Goal: Task Accomplishment & Management: Complete application form

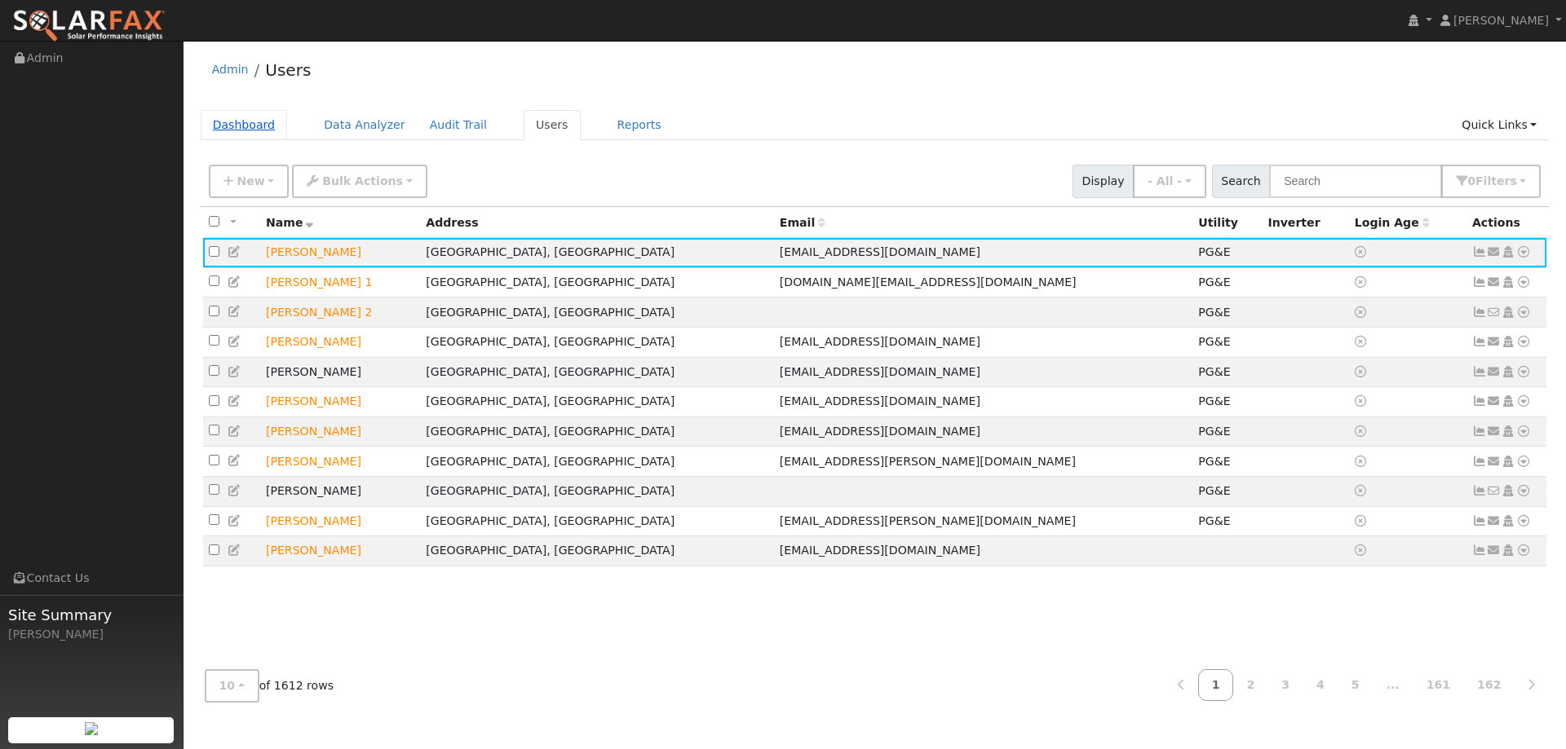
click at [279, 117] on link "Dashboard" at bounding box center [244, 125] width 87 height 30
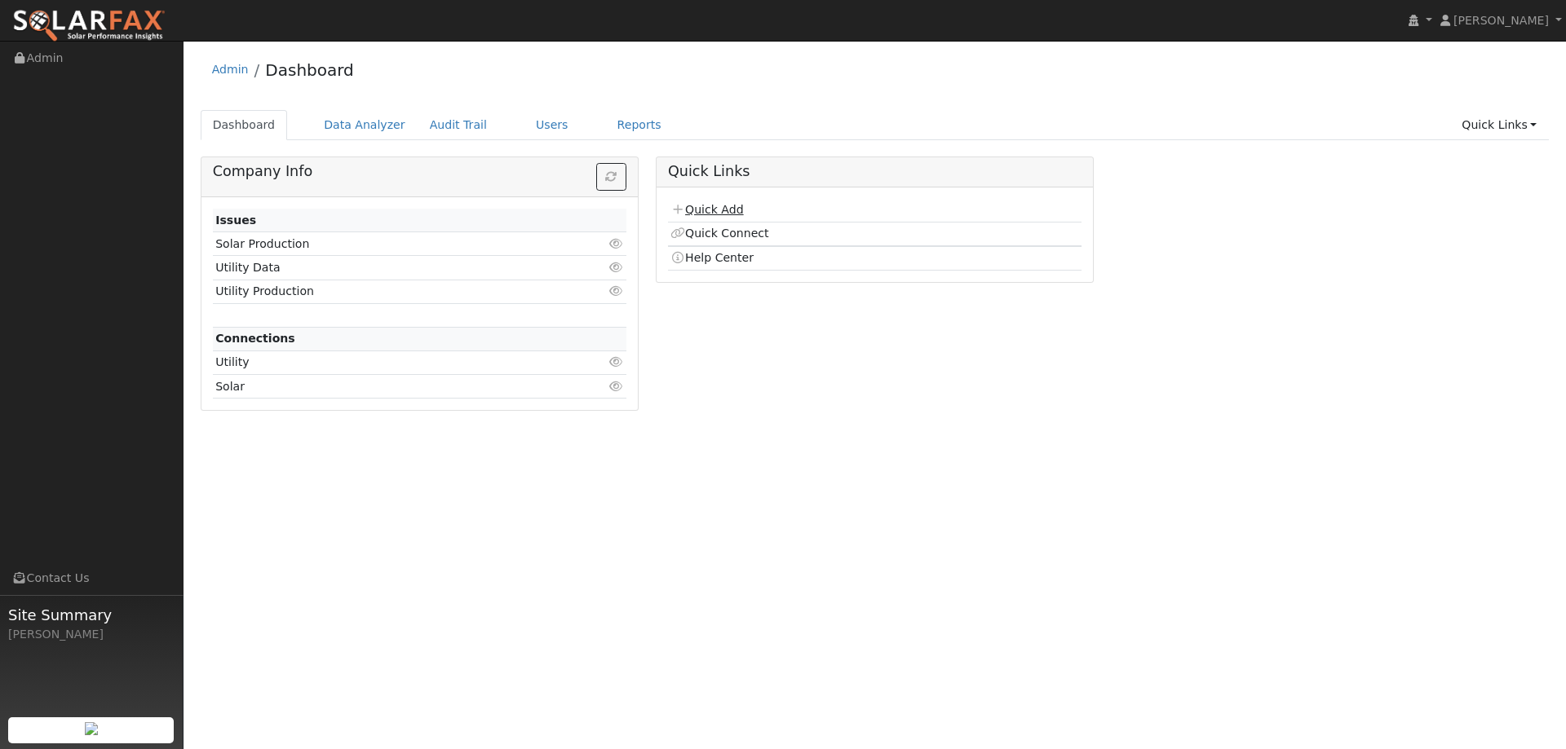
click at [731, 207] on link "Quick Add" at bounding box center [706, 209] width 73 height 13
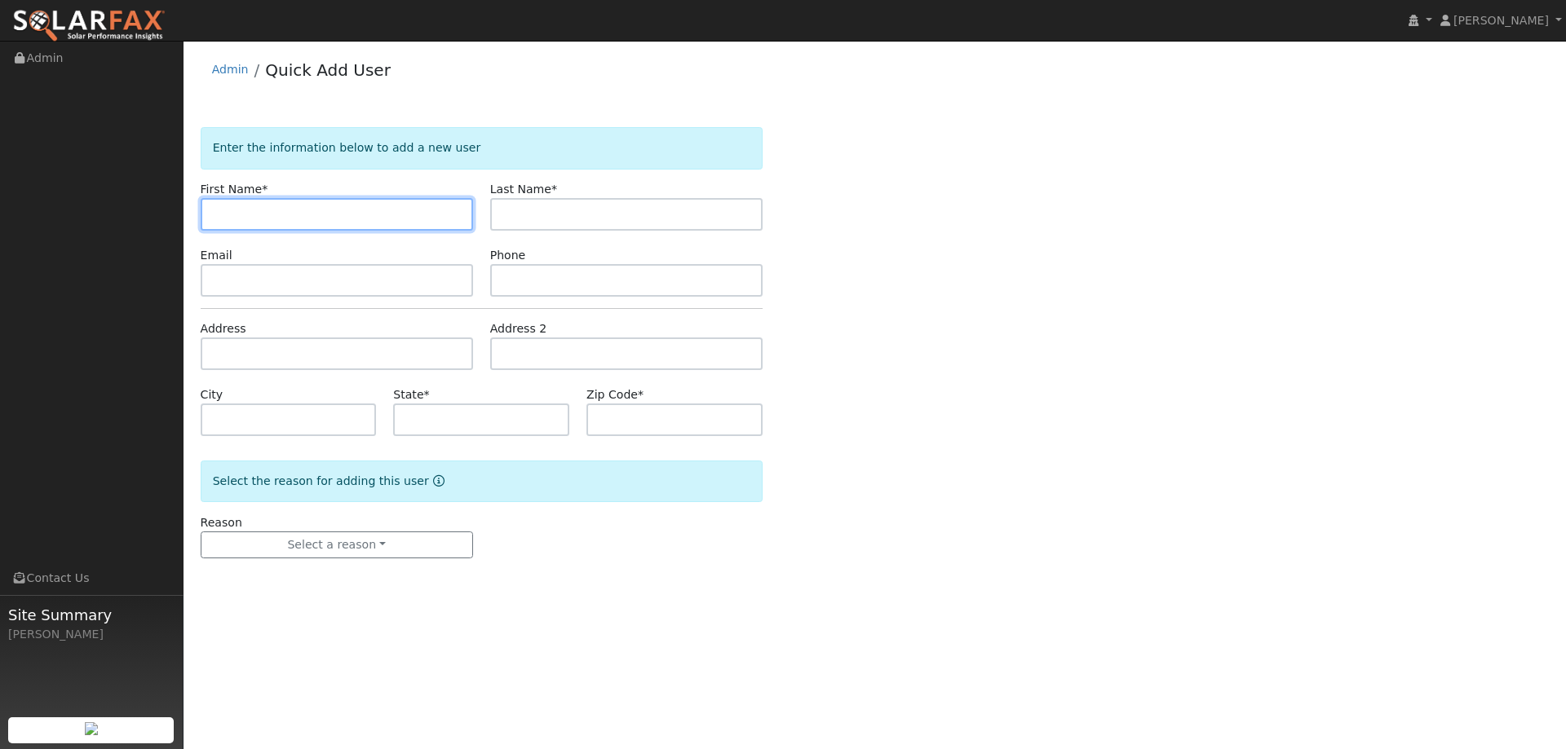
click at [250, 213] on input "text" at bounding box center [337, 214] width 272 height 33
paste input "Diane"
click at [216, 214] on input "Diane" at bounding box center [337, 214] width 272 height 33
type input "Diane"
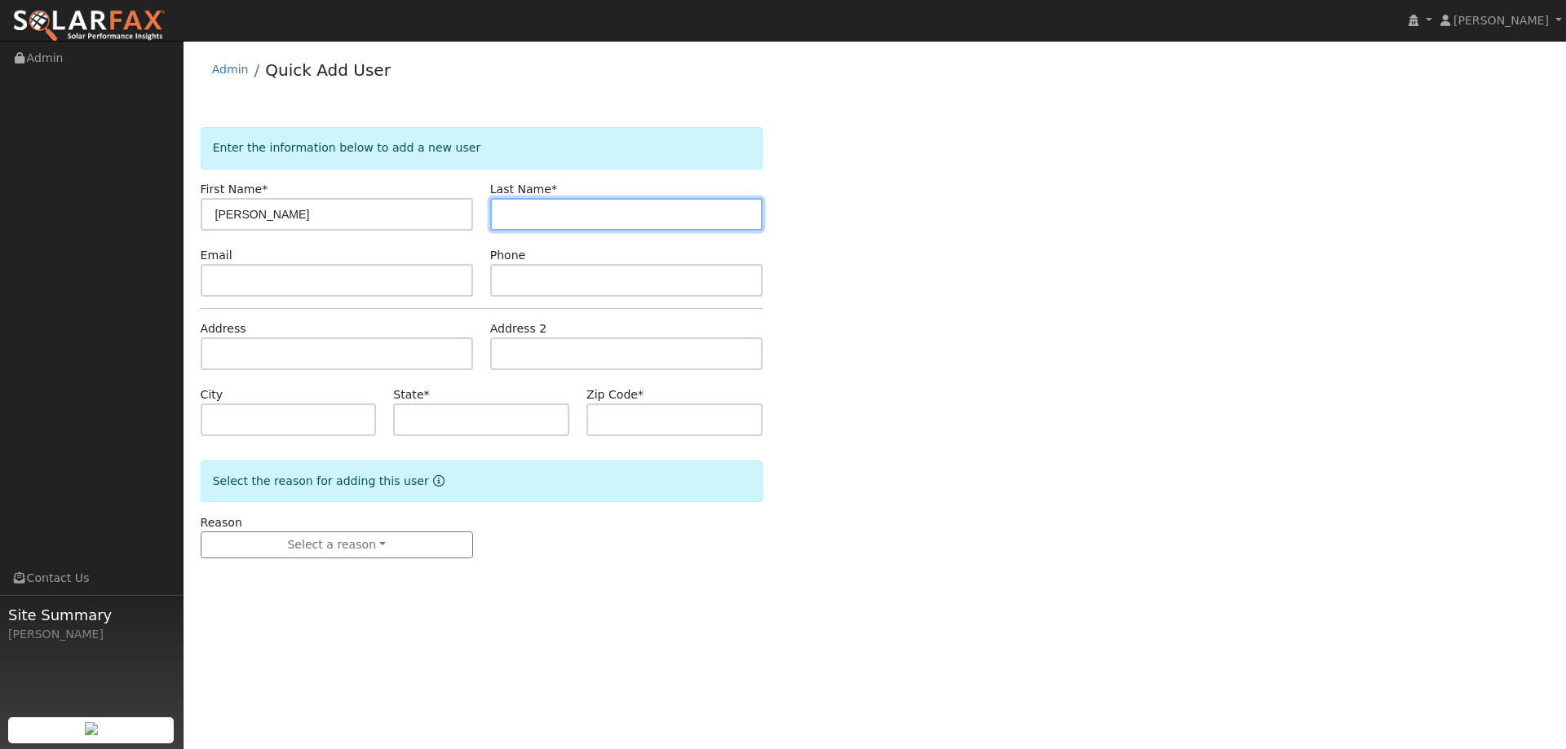
click at [564, 216] on input "text" at bounding box center [626, 214] width 272 height 33
click at [541, 204] on input "text" at bounding box center [626, 214] width 272 height 33
paste input "Michael"
click at [508, 214] on input "Michael" at bounding box center [626, 214] width 272 height 33
type input "Michael"
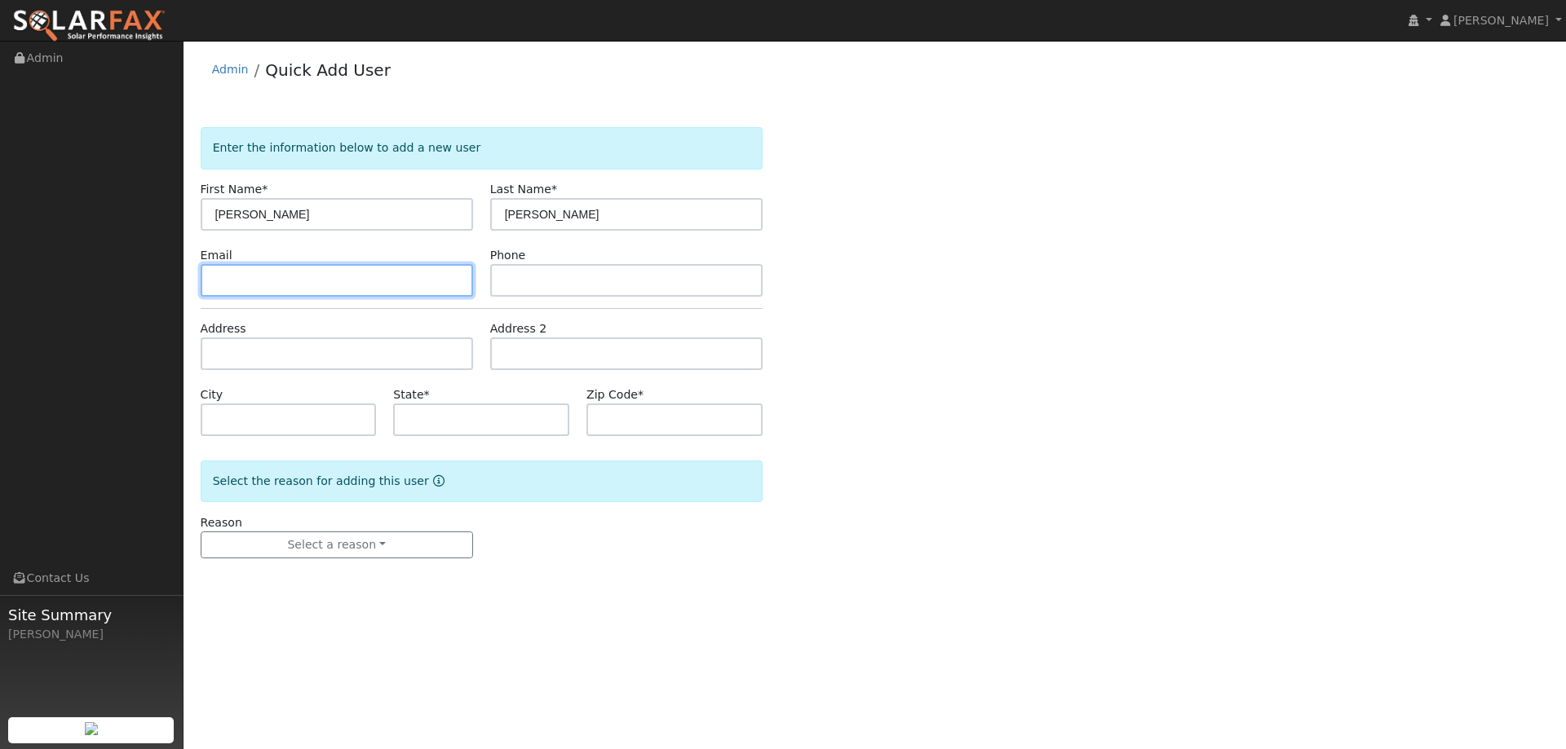
click at [294, 285] on input "text" at bounding box center [337, 280] width 272 height 33
click at [225, 281] on input "text" at bounding box center [337, 280] width 272 height 33
paste input "mcelhern@sbcglobal.net"
click at [218, 280] on input "mcelhern@sbcglobal.net" at bounding box center [337, 280] width 272 height 33
type input "mcelhern@sbcglobal.net"
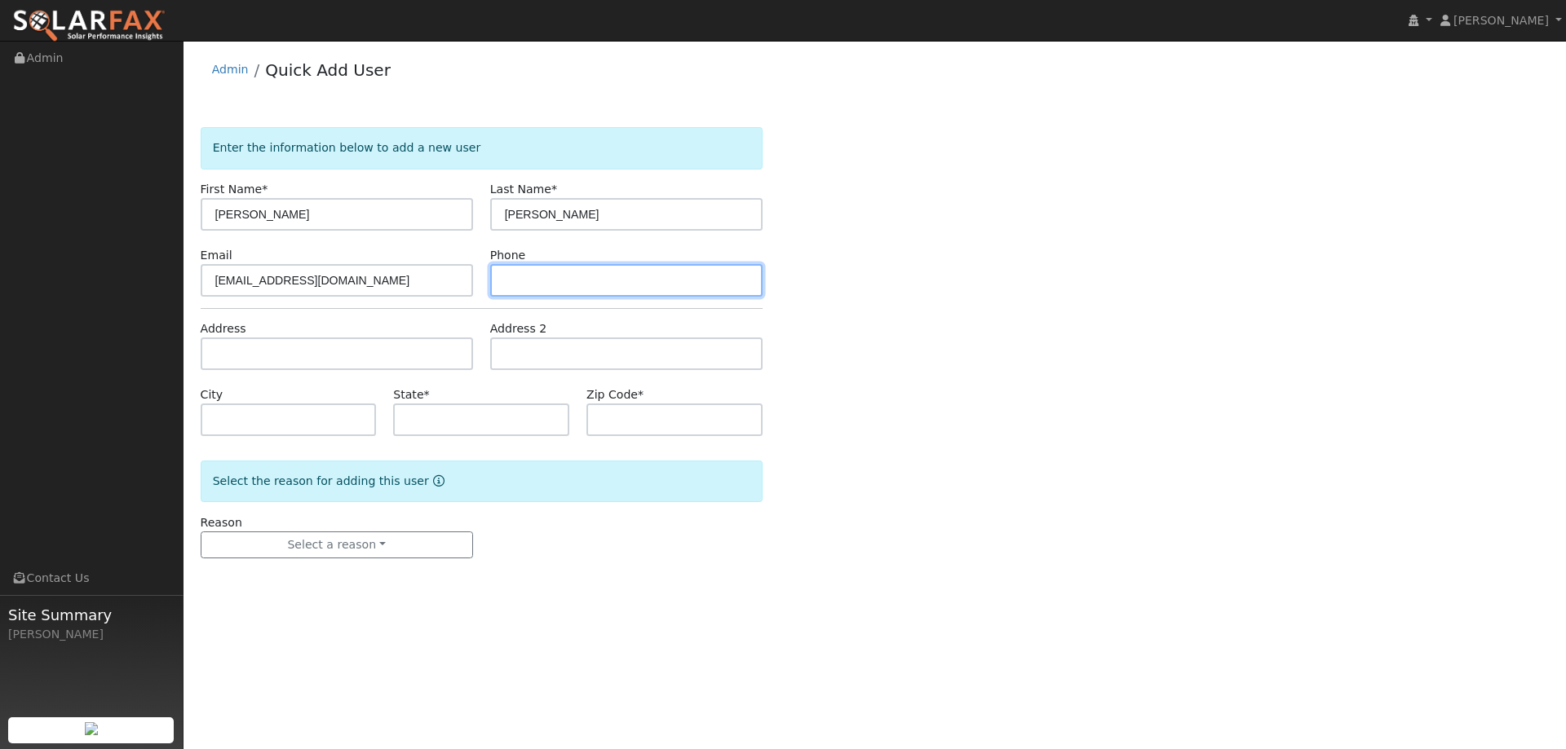
click at [551, 283] on input "text" at bounding box center [626, 280] width 272 height 33
click at [509, 273] on input "text" at bounding box center [626, 280] width 272 height 33
paste input "(530) 902-4889"
click at [508, 284] on input "(530) 902-4889" at bounding box center [626, 280] width 272 height 33
type input "(530) 902-4889"
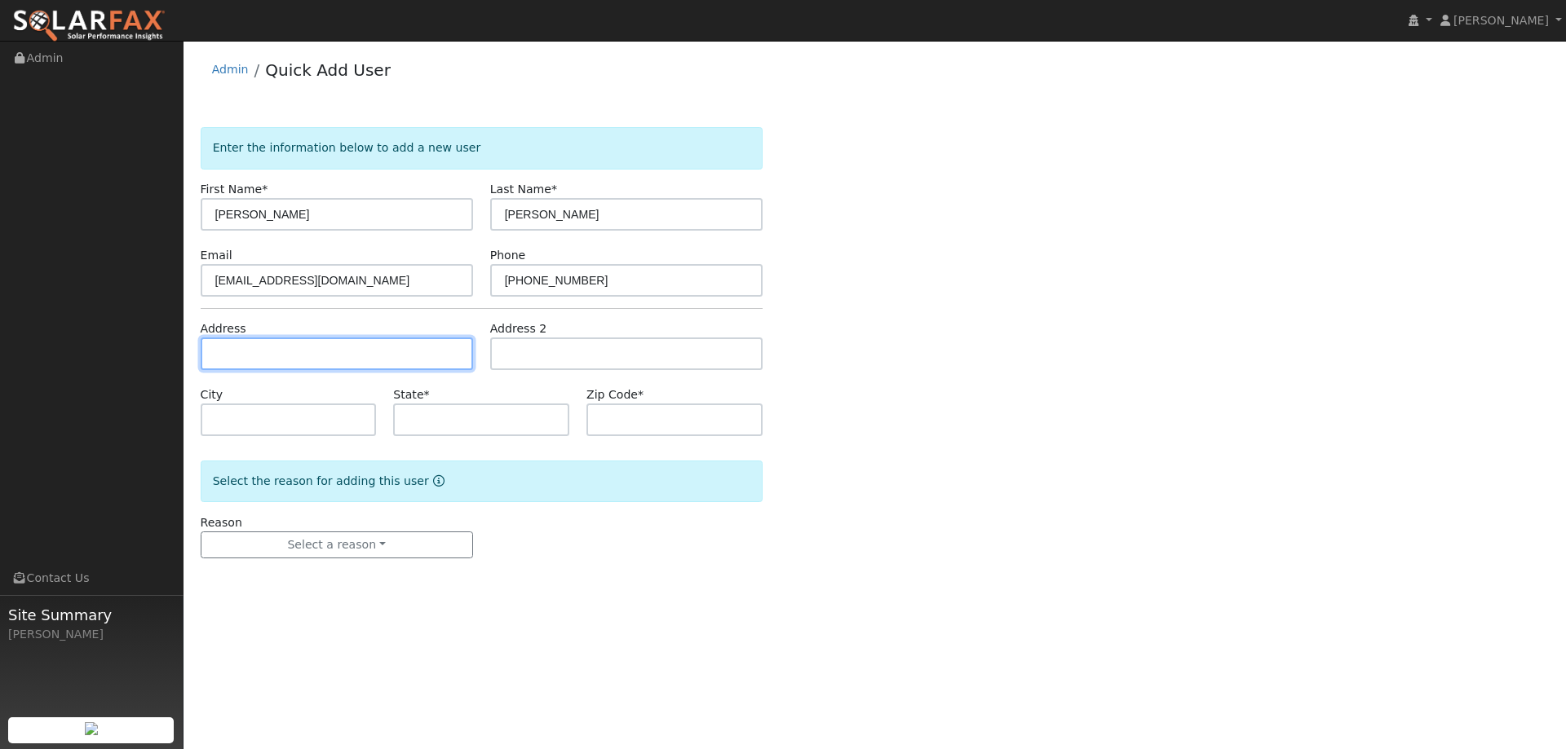
click at [400, 347] on input "text" at bounding box center [337, 354] width 272 height 33
click at [232, 358] on input "text" at bounding box center [337, 354] width 272 height 33
paste input "5718 Guthrie Pl"
type input "5718 Guthrie Place"
type input "Davis"
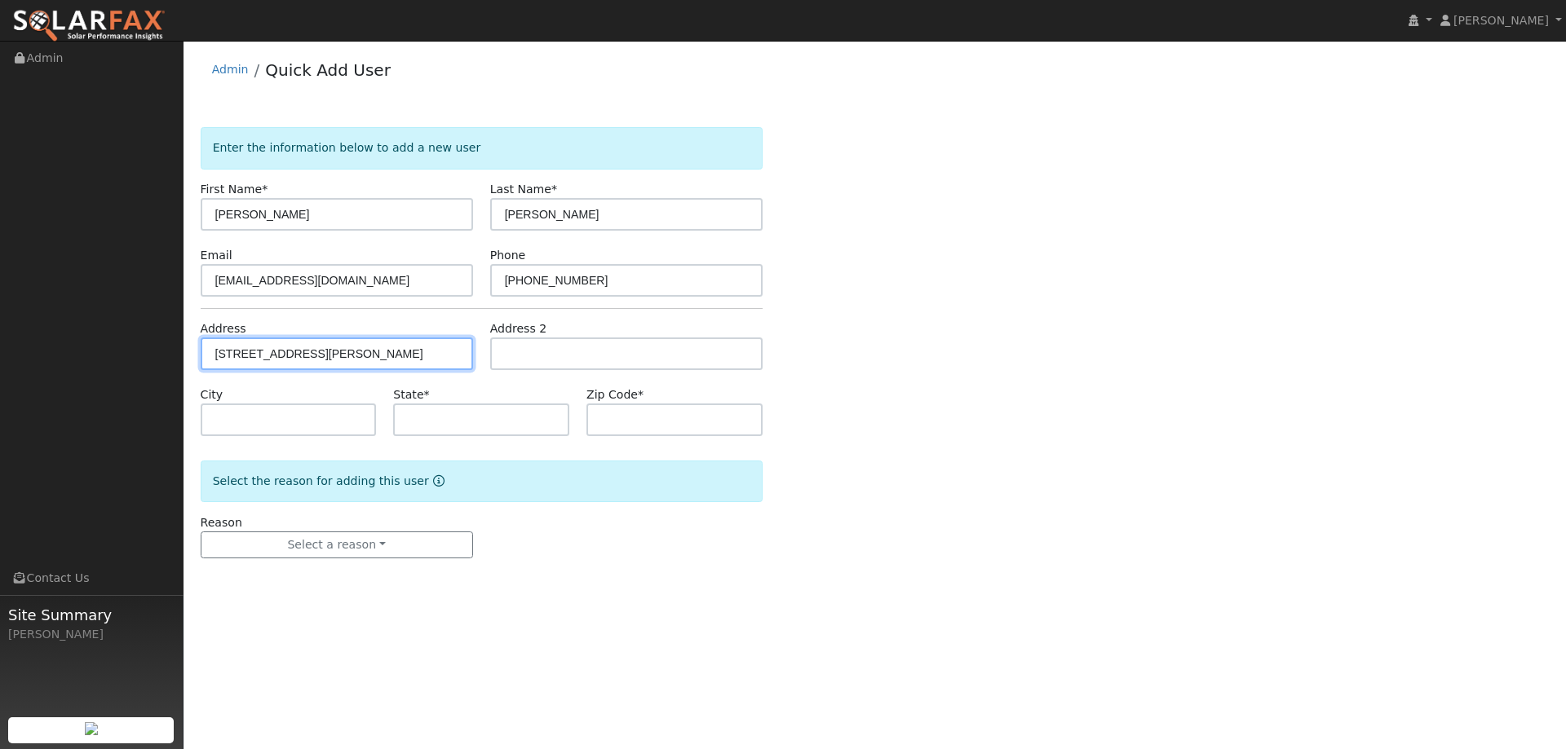
type input "CA"
type input "95618"
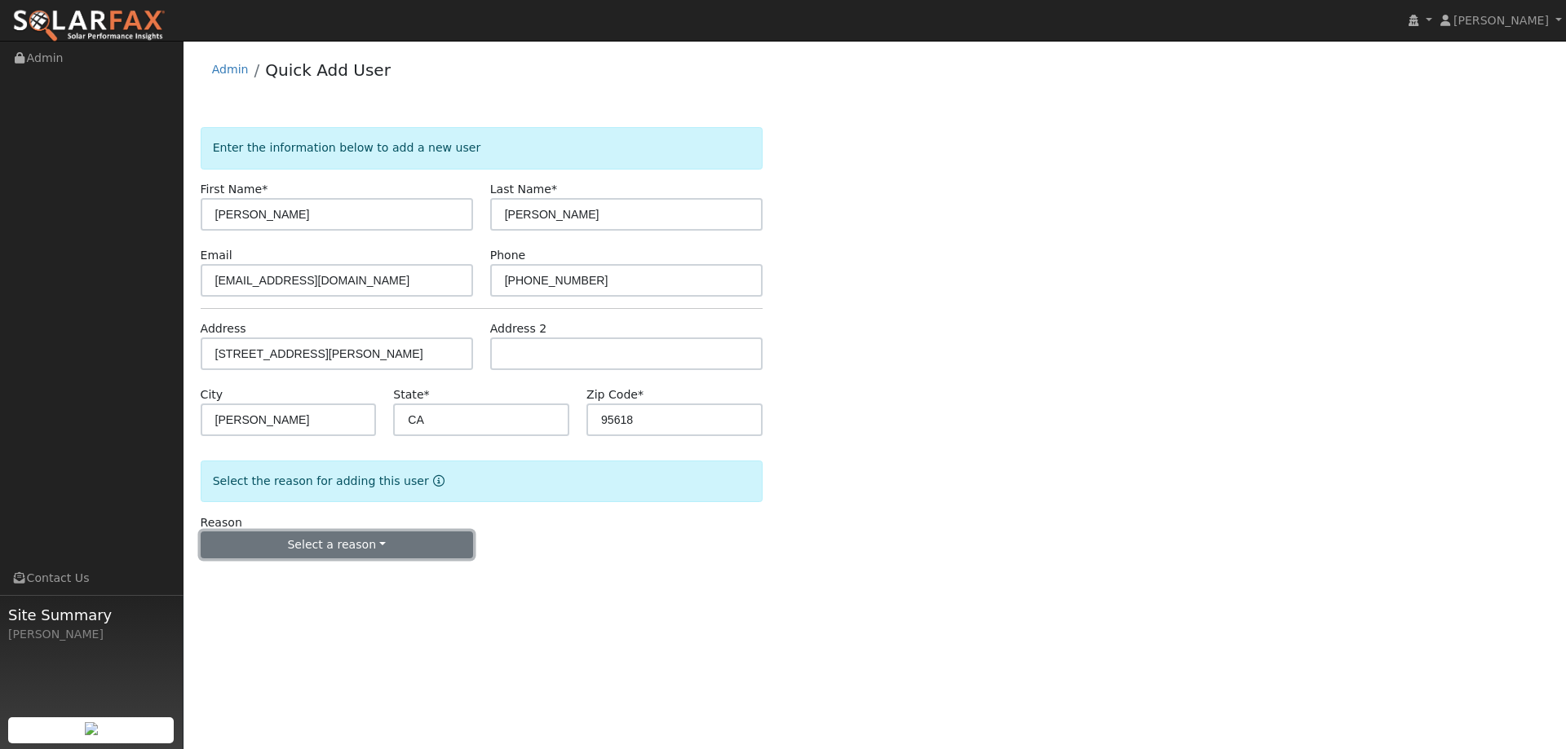
click at [369, 545] on button "Select a reason" at bounding box center [337, 546] width 272 height 28
click at [309, 577] on link "New lead" at bounding box center [291, 579] width 180 height 23
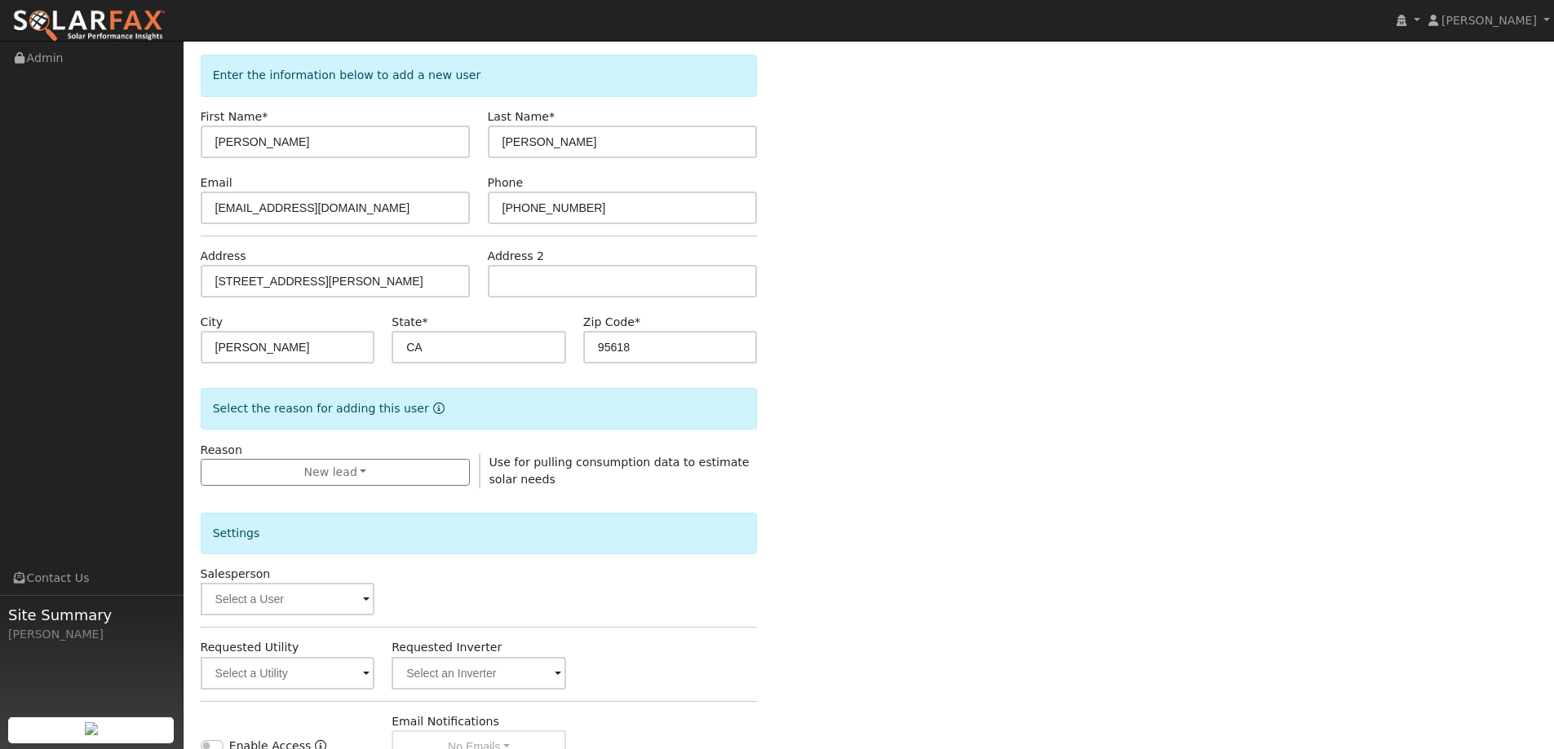
scroll to position [163, 0]
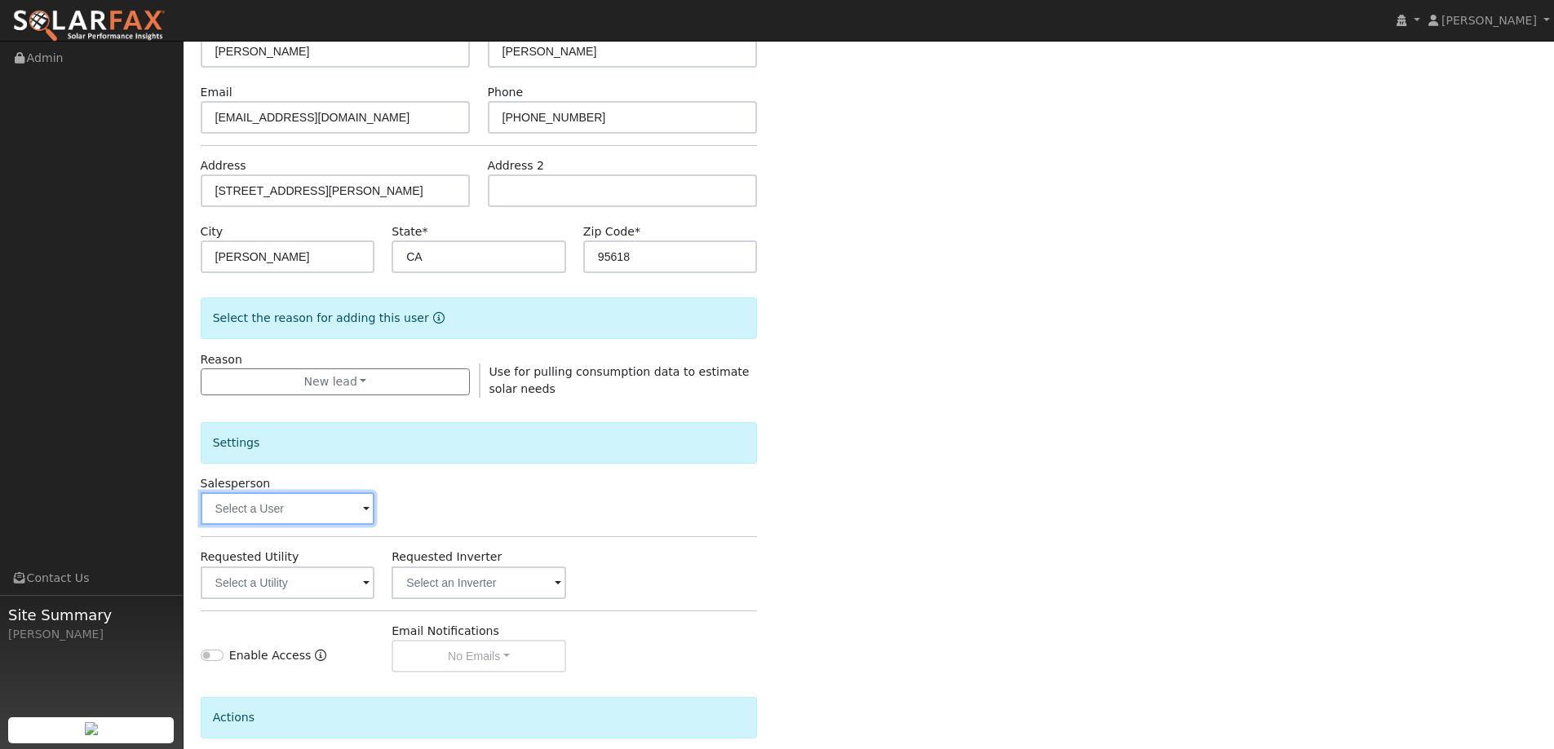
click at [308, 508] on input "text" at bounding box center [288, 509] width 175 height 33
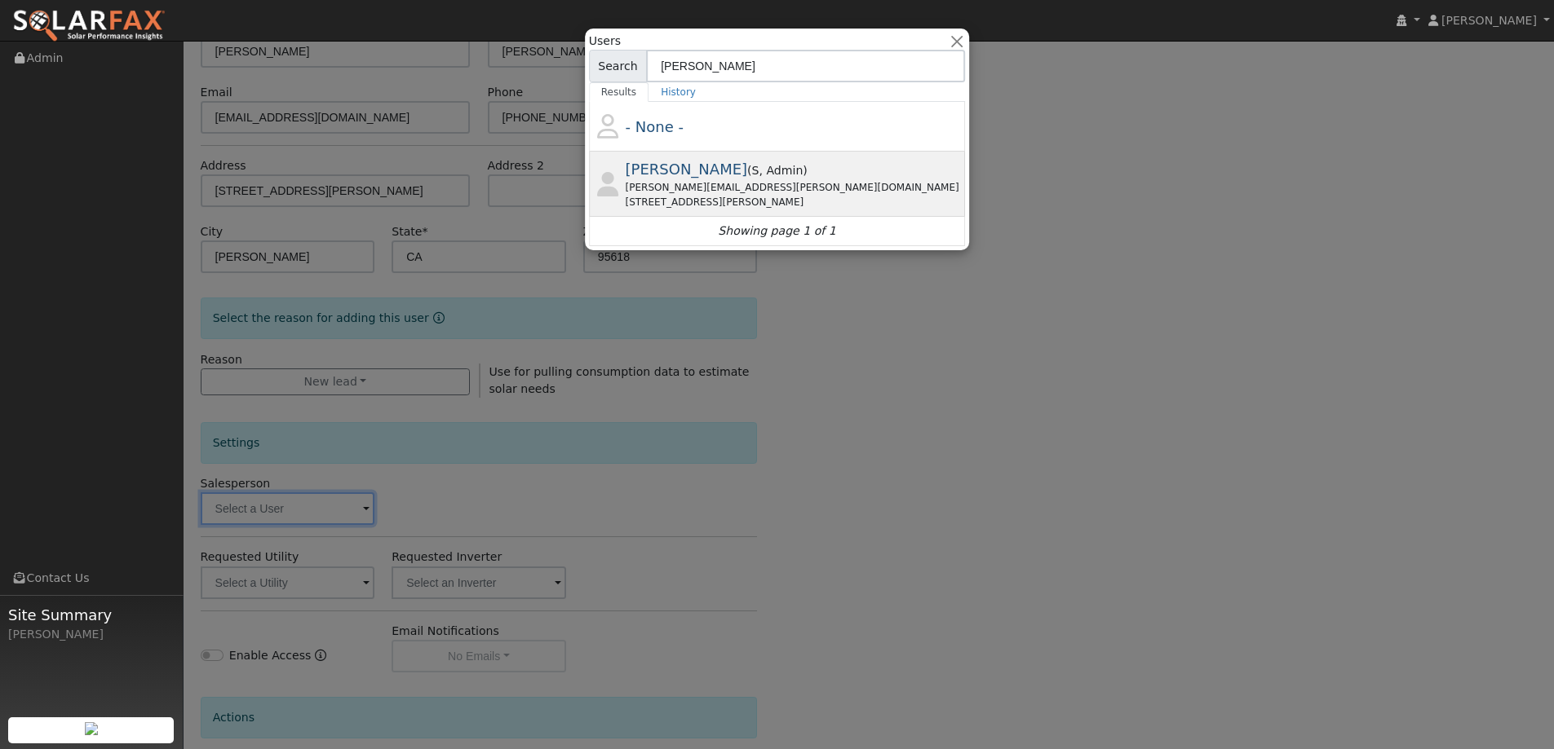
type input "tim tedd"
click at [789, 169] on div "Tim Tedder ( S , Admin ) tim.tedder@ambrosesolar.com 2835 Allan Ave, West Sacra…" at bounding box center [794, 183] width 337 height 51
type input "Tim Tedder"
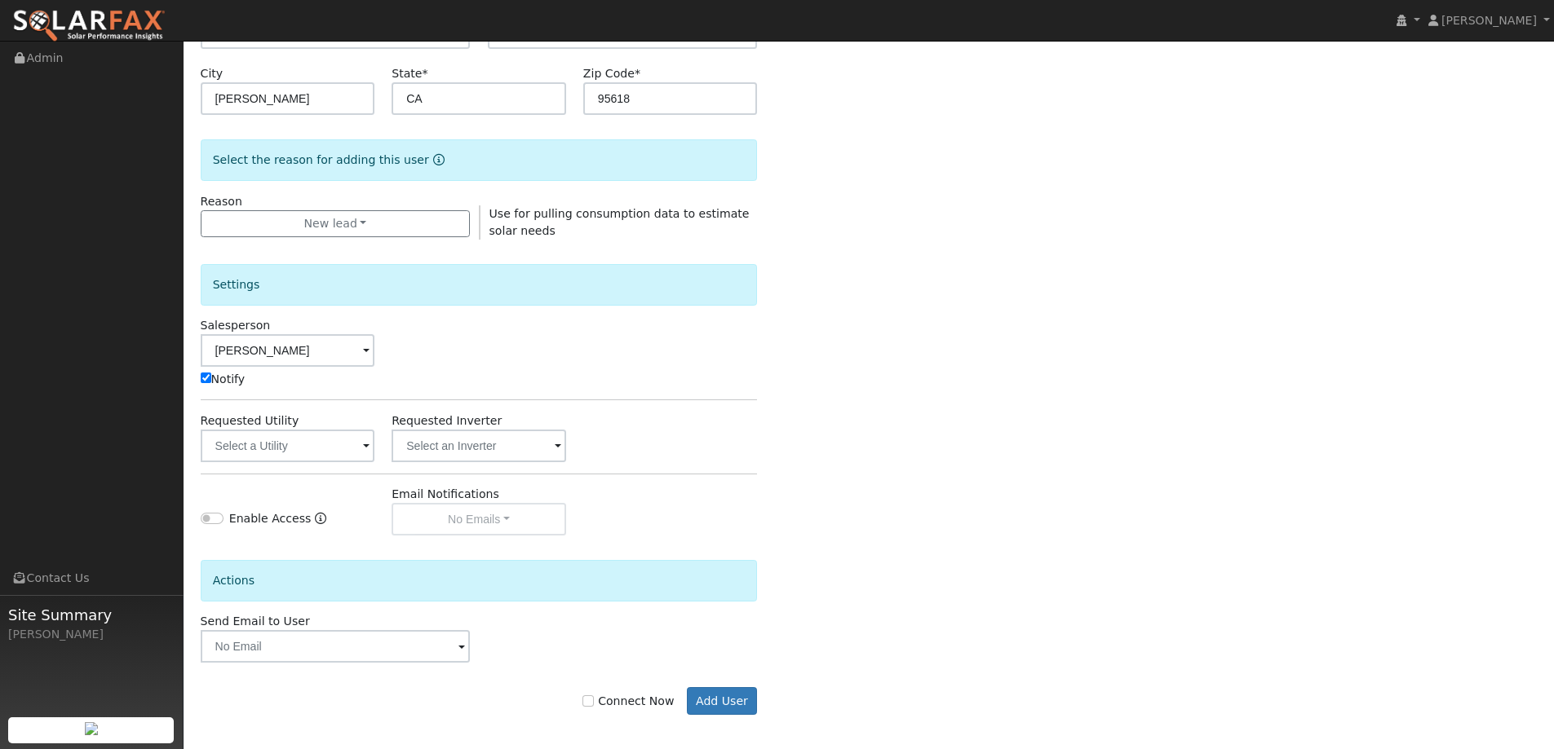
scroll to position [328, 0]
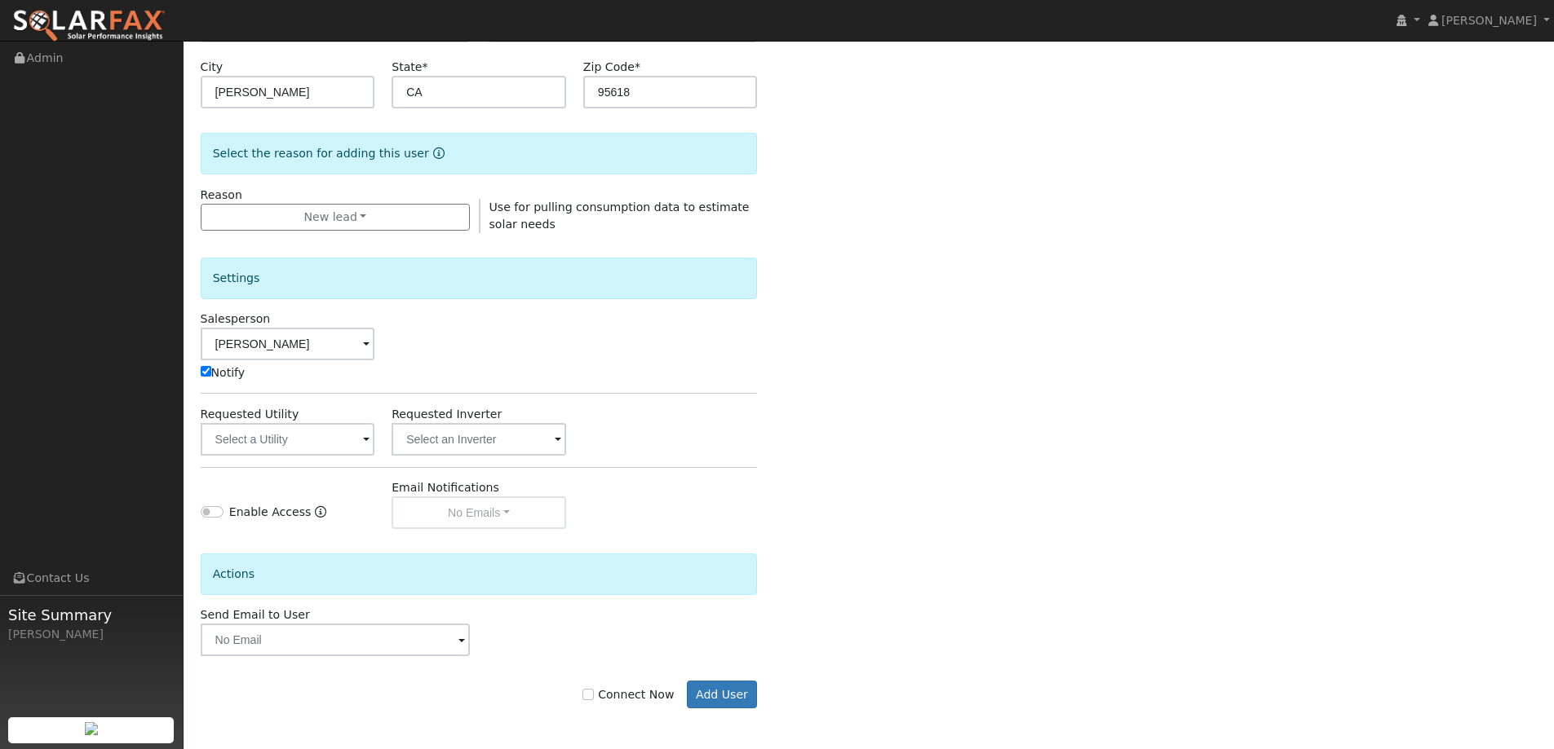
click at [343, 418] on div "Requested Utility" at bounding box center [288, 431] width 192 height 50
click at [345, 438] on input "text" at bounding box center [288, 439] width 175 height 33
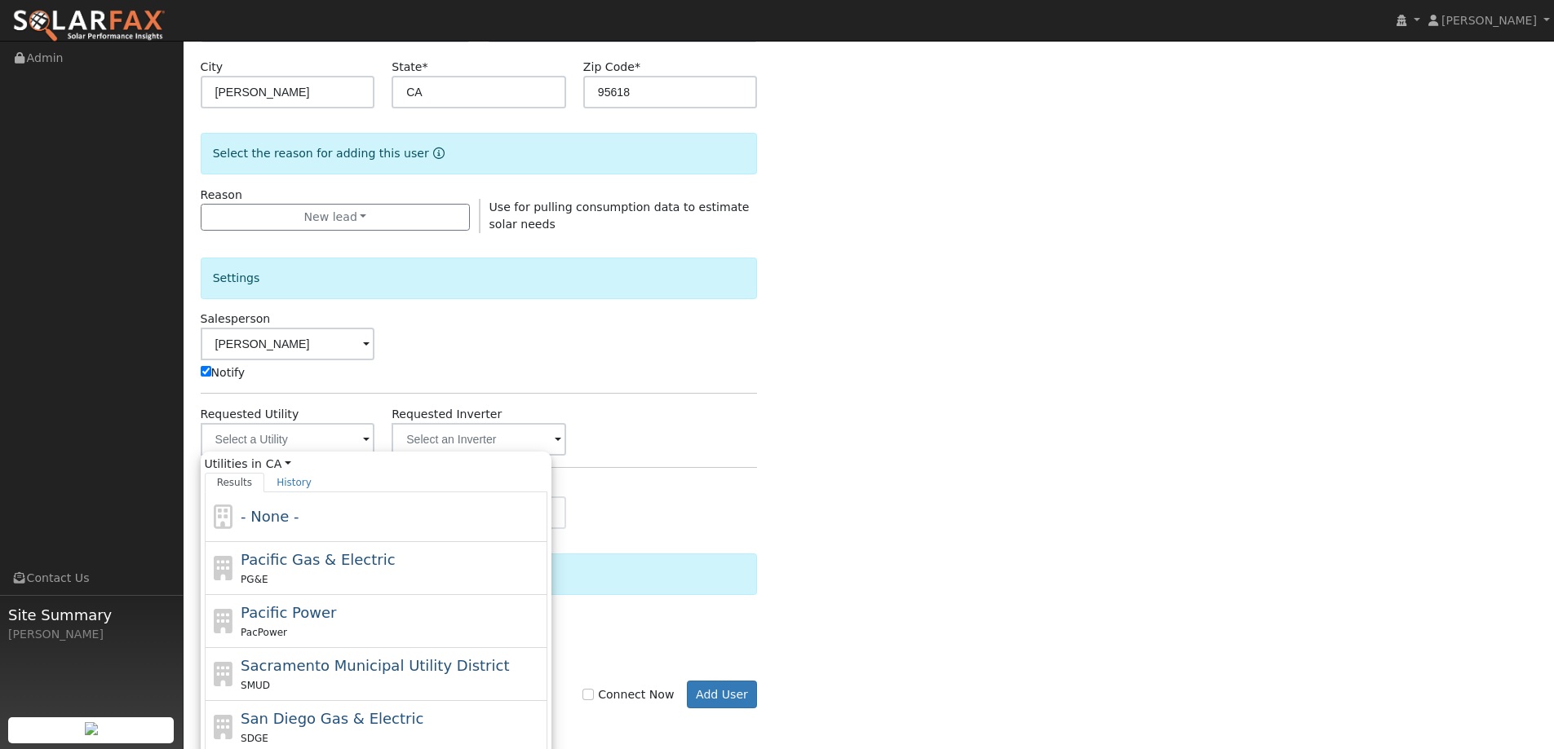
click at [365, 549] on div "Pacific Gas & Electric PG&E" at bounding box center [392, 568] width 303 height 39
type input "Pacific Gas & Electric"
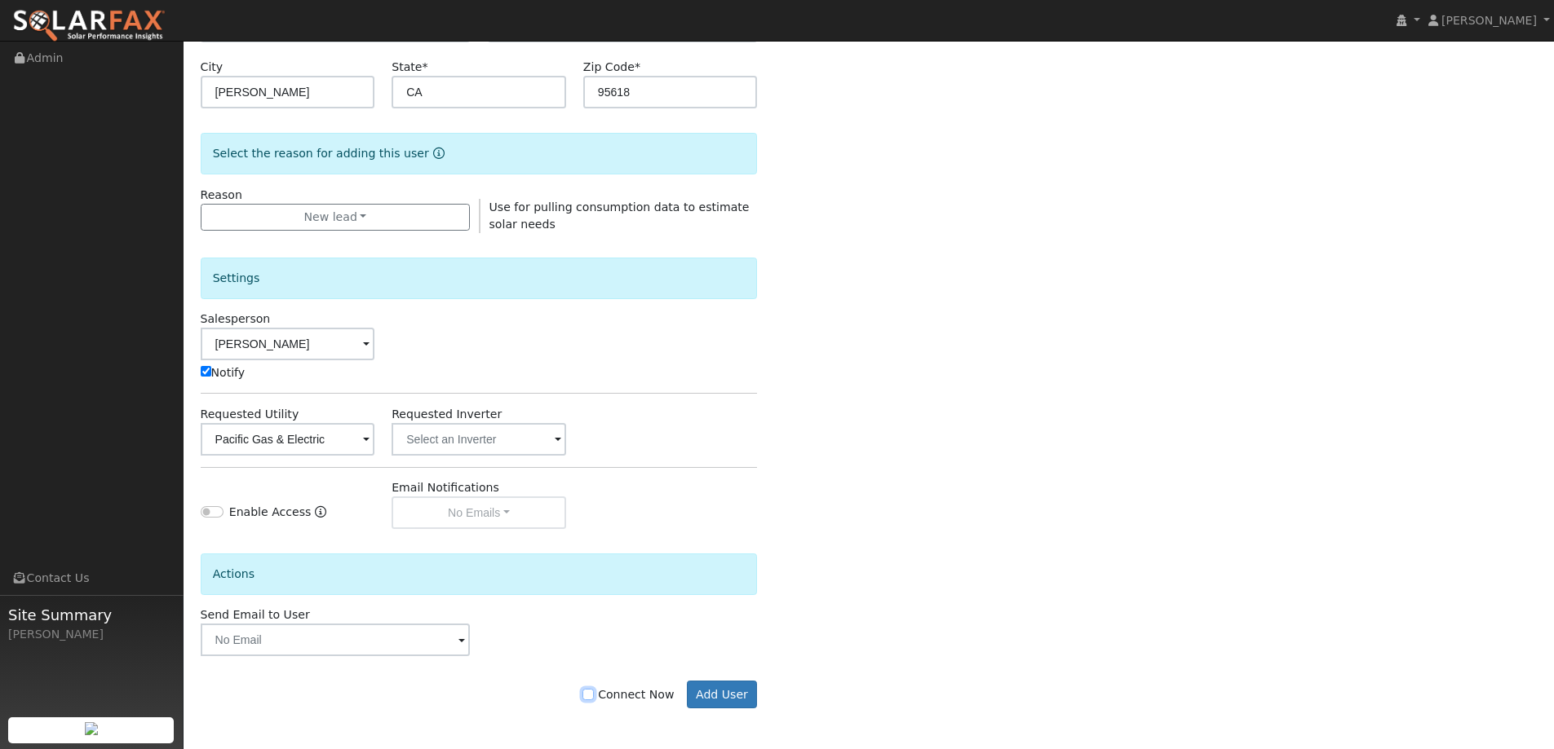
click at [594, 696] on input "Connect Now" at bounding box center [587, 694] width 11 height 11
checkbox input "true"
click at [711, 694] on button "Add User" at bounding box center [722, 695] width 71 height 28
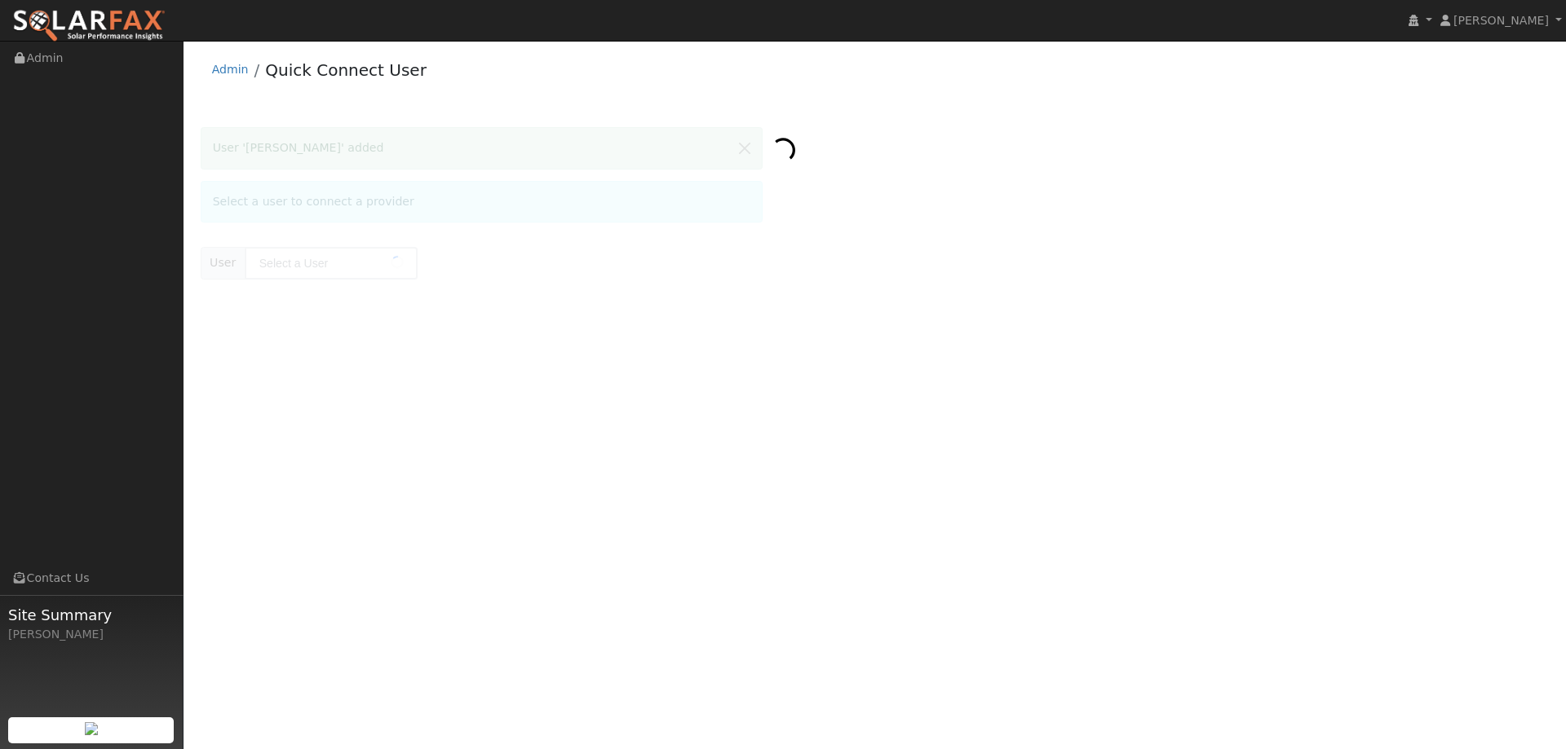
type input "[PERSON_NAME]"
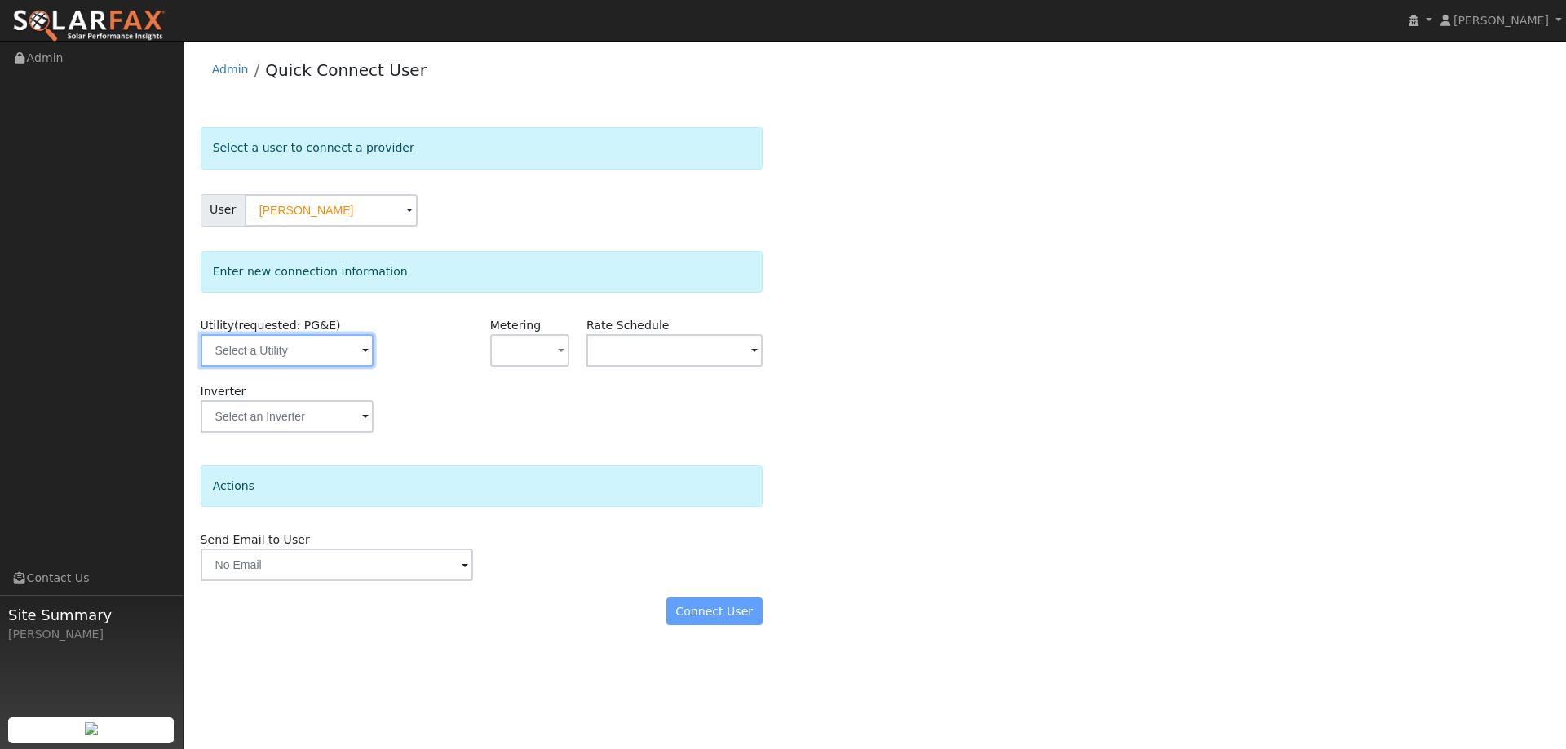
click at [321, 353] on input "text" at bounding box center [287, 350] width 173 height 33
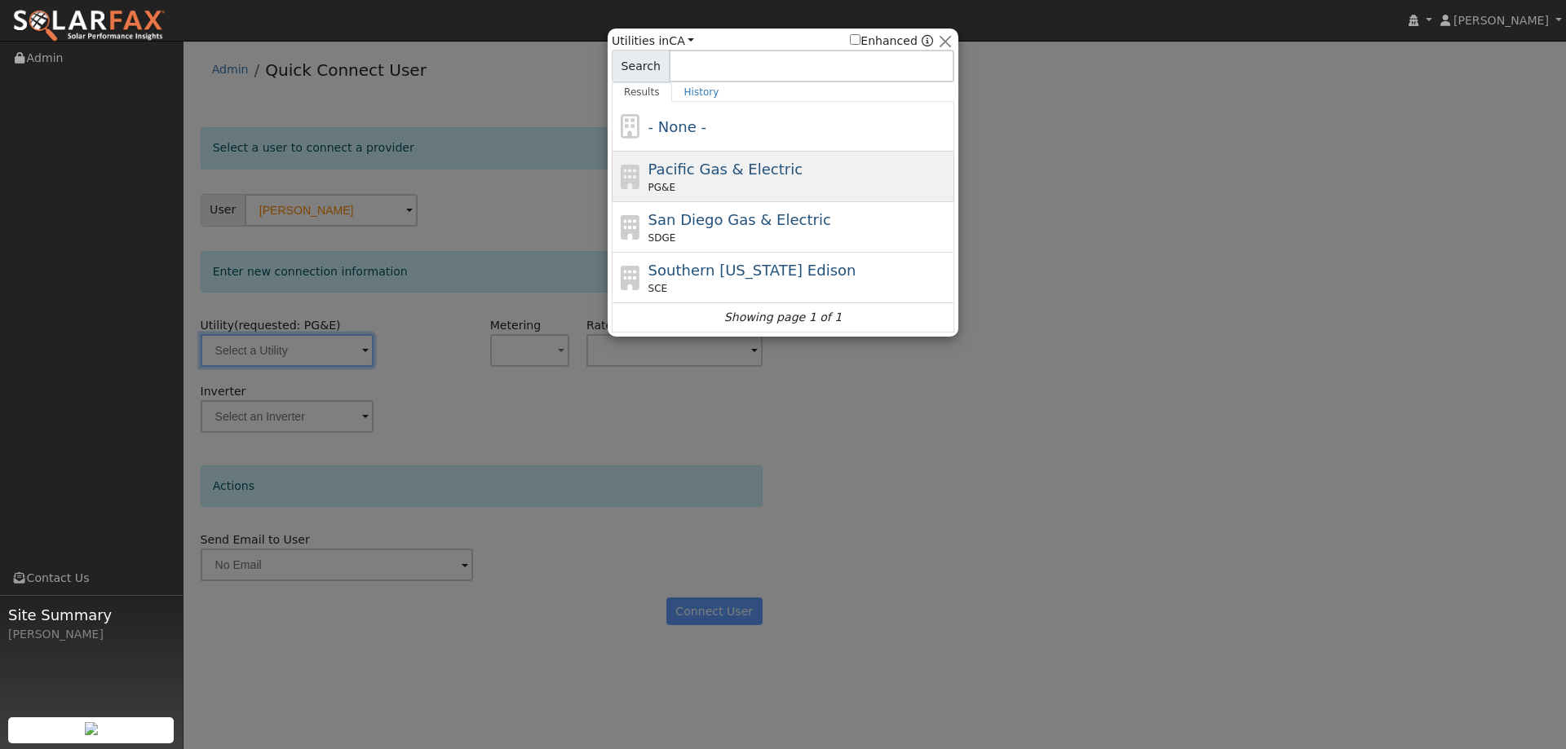
click at [704, 175] on span "Pacific Gas & Electric" at bounding box center [725, 169] width 154 height 17
type input "PG&E"
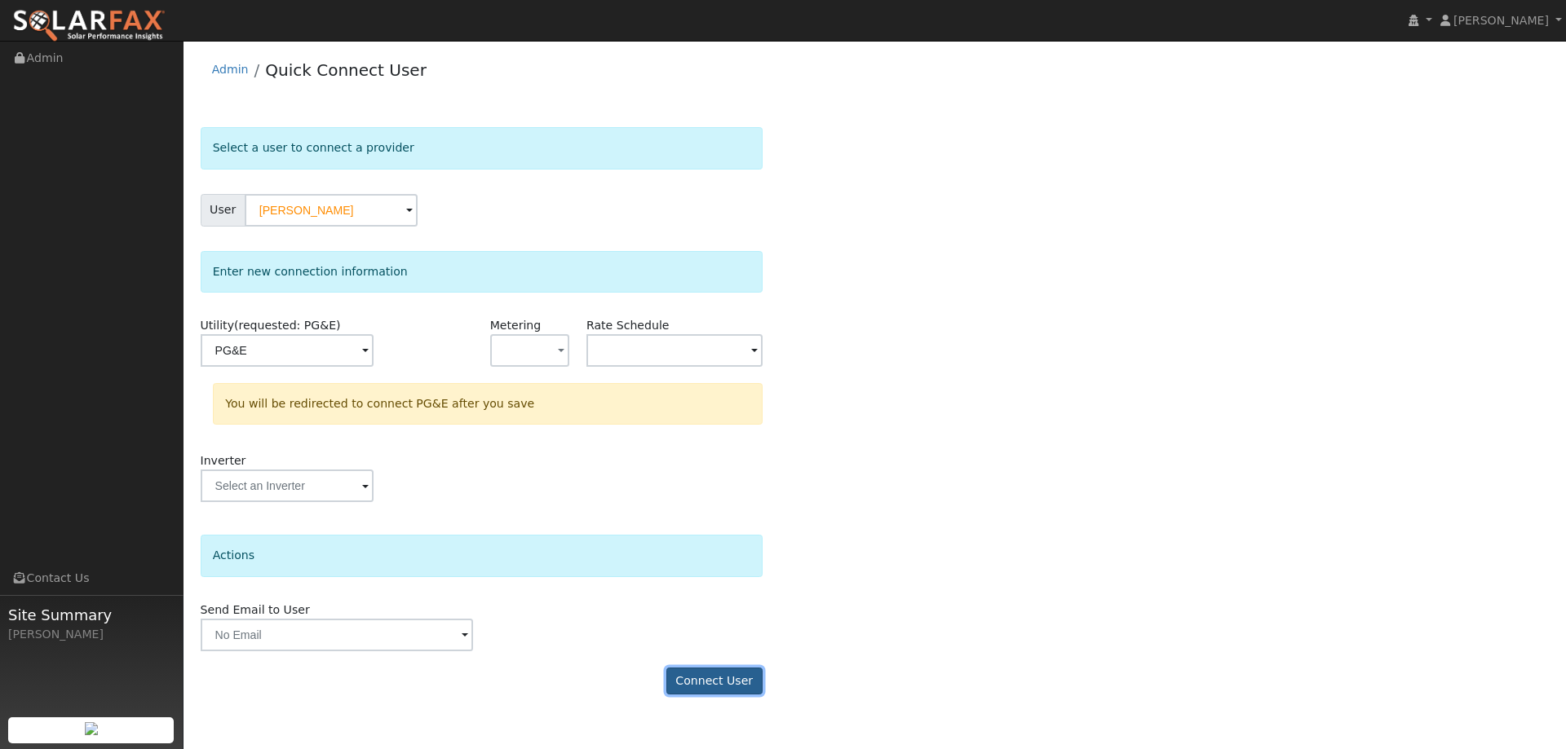
click at [723, 678] on button "Connect User" at bounding box center [714, 682] width 96 height 28
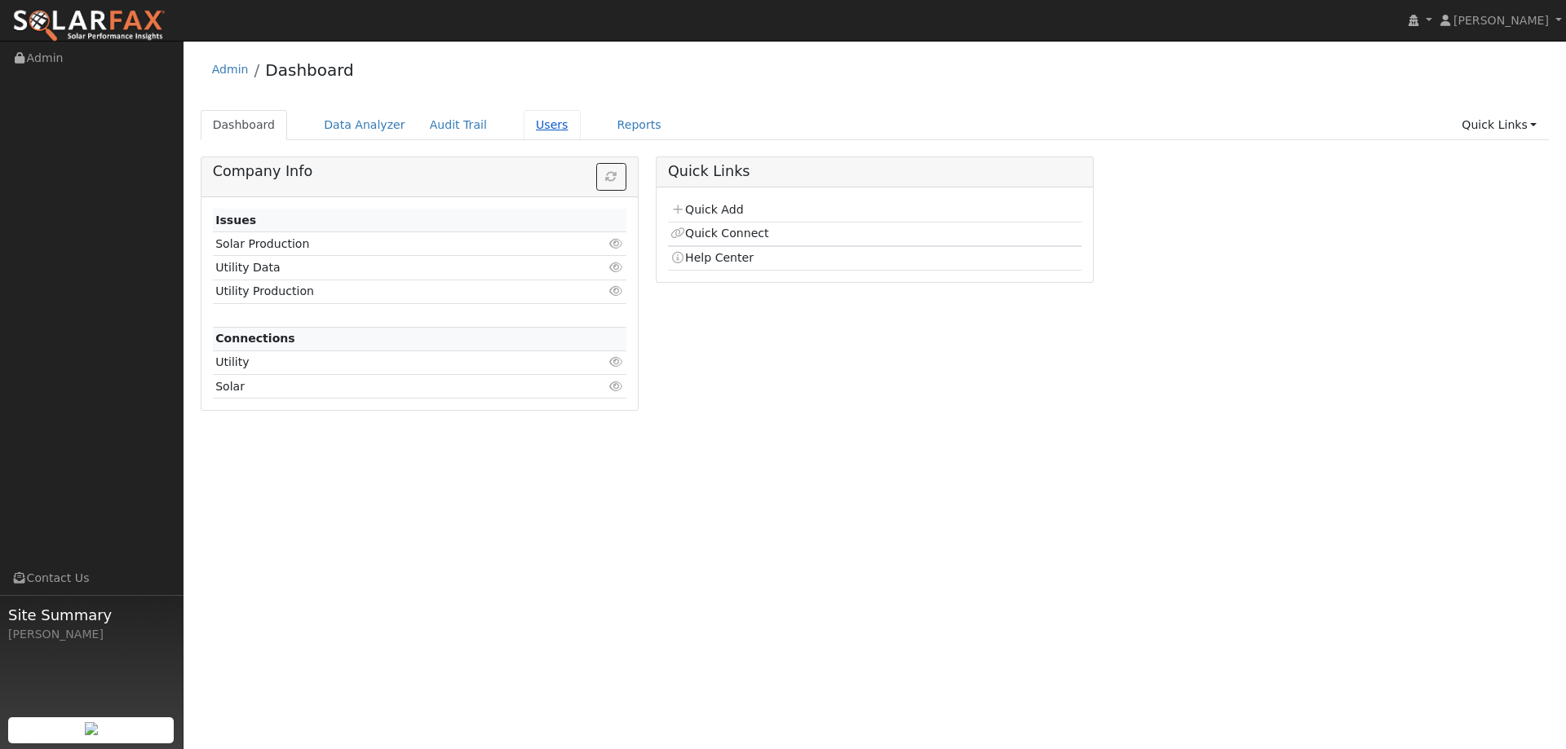
click at [537, 127] on link "Users" at bounding box center [552, 125] width 57 height 30
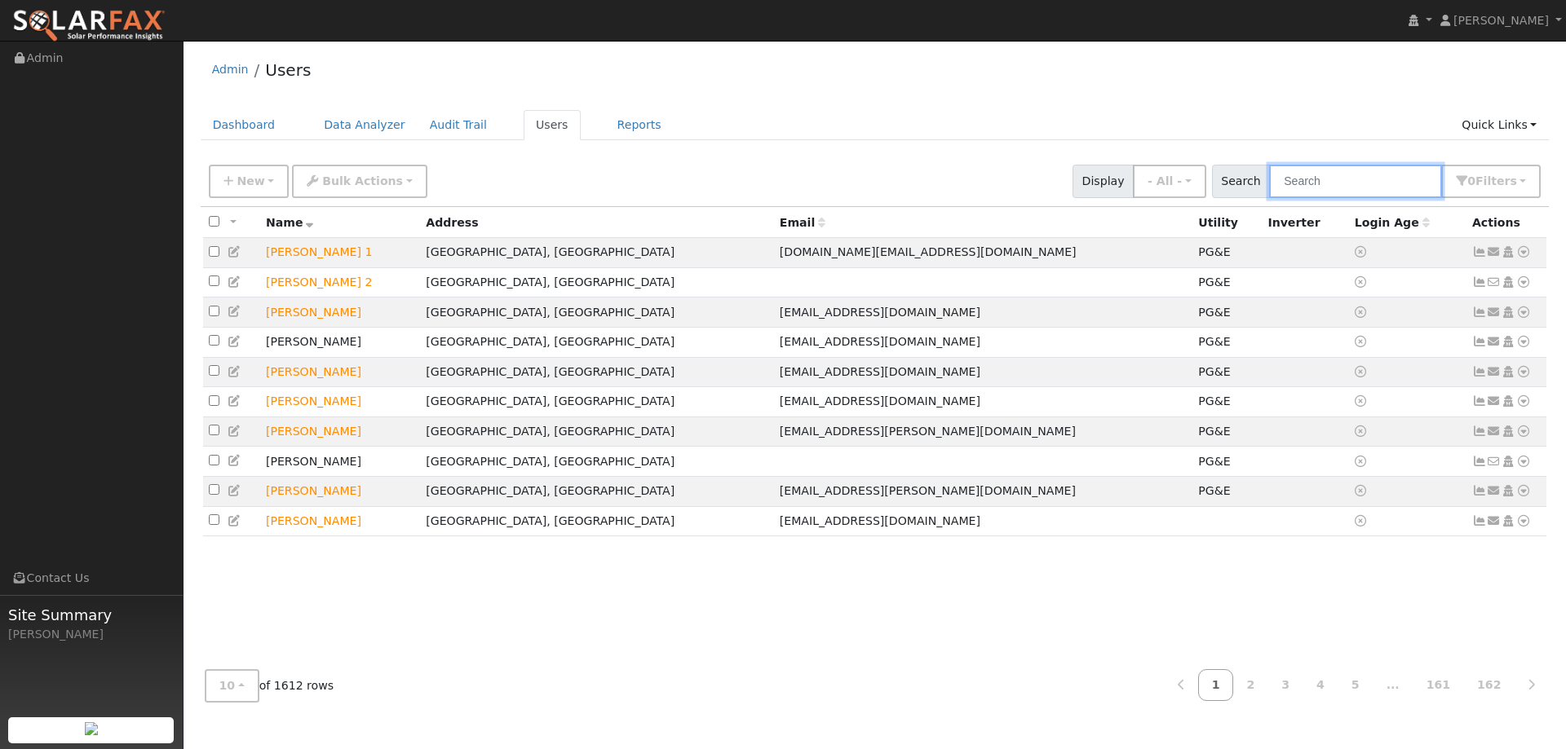
click at [1371, 184] on input "text" at bounding box center [1355, 181] width 173 height 33
click at [1293, 169] on input "text" at bounding box center [1355, 181] width 173 height 33
